Goal: Find specific page/section: Find specific page/section

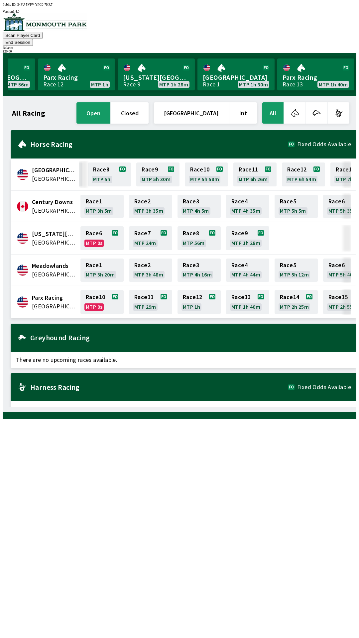
scroll to position [0, 369]
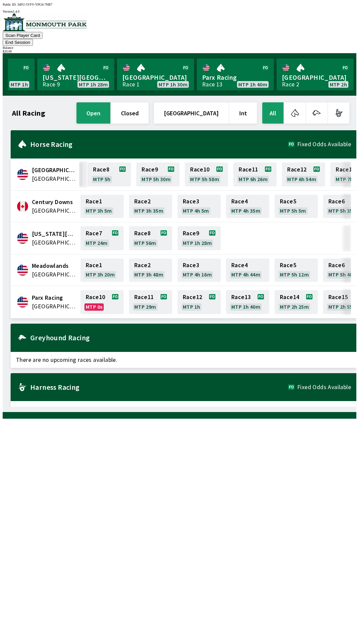
click at [48, 262] on span "Meadowlands" at bounding box center [54, 266] width 45 height 9
click at [110, 102] on button "open" at bounding box center [93, 112] width 34 height 21
click at [274, 102] on button "All" at bounding box center [272, 112] width 21 height 21
click at [298, 104] on button "button" at bounding box center [294, 112] width 21 height 21
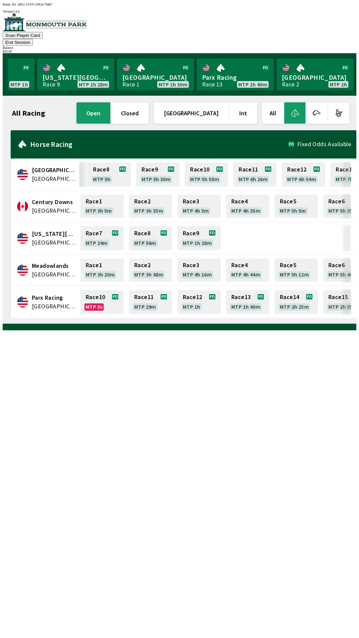
click at [48, 270] on span "[GEOGRAPHIC_DATA]" at bounding box center [54, 274] width 45 height 9
click at [45, 262] on span "Meadowlands" at bounding box center [54, 266] width 45 height 9
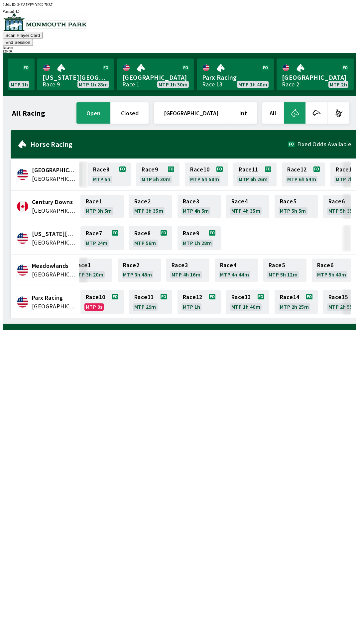
click at [52, 130] on div "Horse Racing Fixed Odds Available" at bounding box center [184, 144] width 346 height 28
click at [313, 142] on span "Fixed Odds Available" at bounding box center [324, 144] width 54 height 5
click at [110, 103] on button "open" at bounding box center [93, 112] width 34 height 21
click at [33, 39] on button "End Session" at bounding box center [18, 42] width 30 height 7
